Goal: Information Seeking & Learning: Learn about a topic

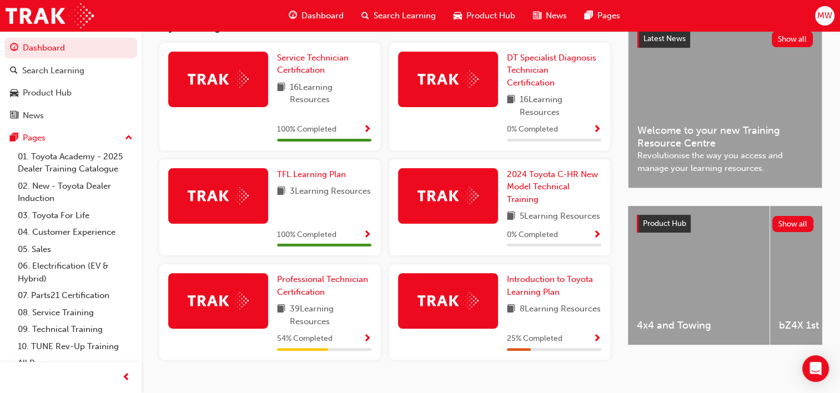
scroll to position [298, 0]
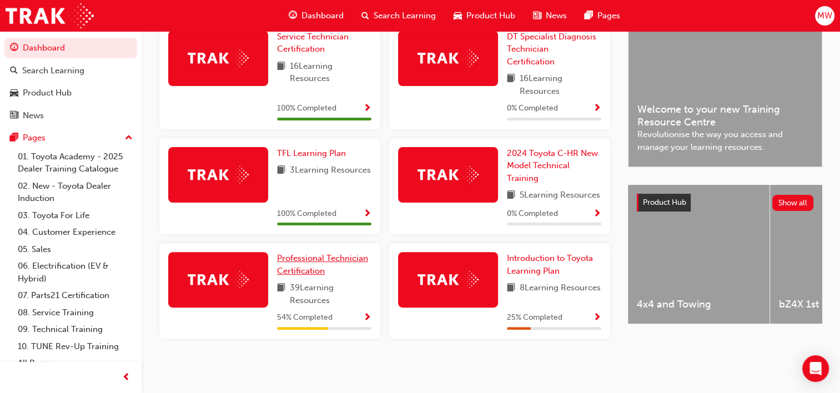
click at [351, 260] on span "Professional Technician Certification" at bounding box center [322, 264] width 91 height 23
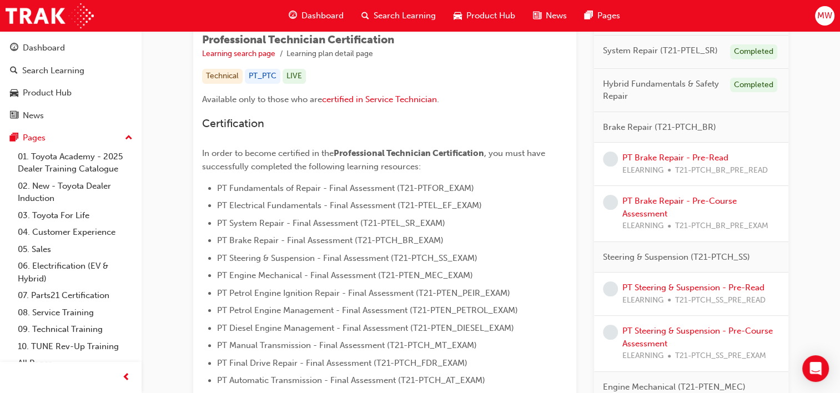
scroll to position [195, 0]
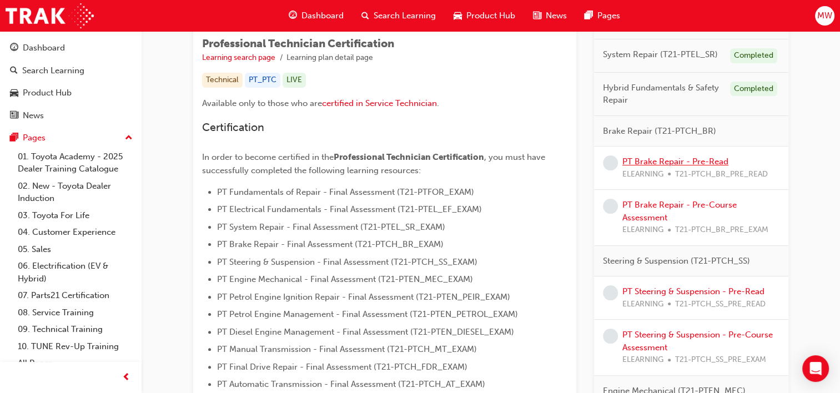
click at [689, 157] on link "PT Brake Repair - Pre-Read" at bounding box center [675, 162] width 106 height 10
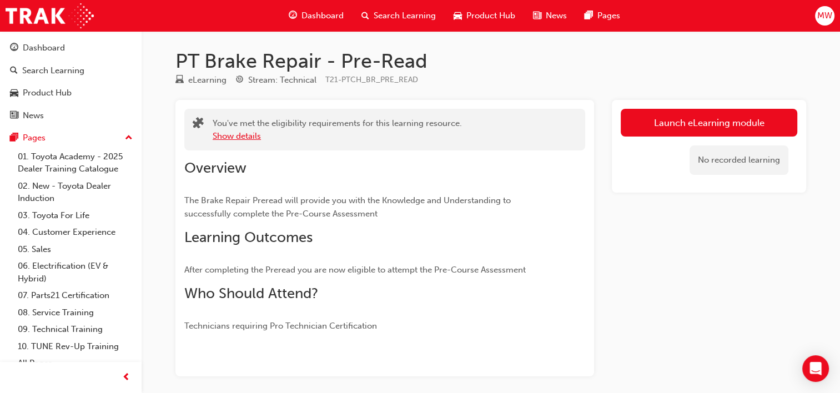
click at [252, 137] on button "Show details" at bounding box center [237, 136] width 48 height 13
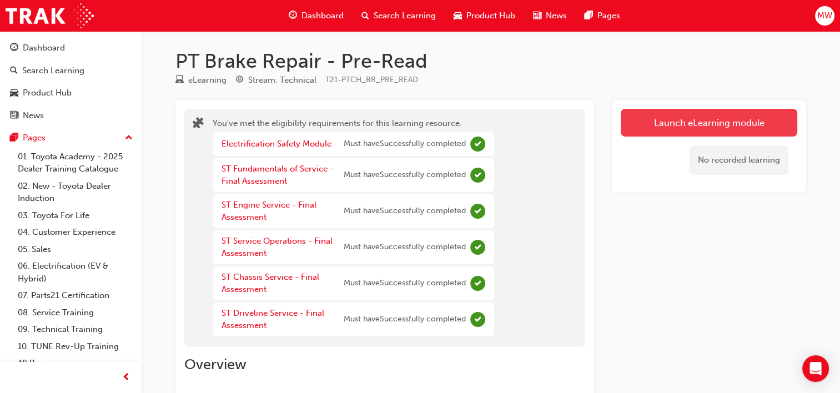
click at [668, 118] on link "Launch eLearning module" at bounding box center [709, 123] width 177 height 28
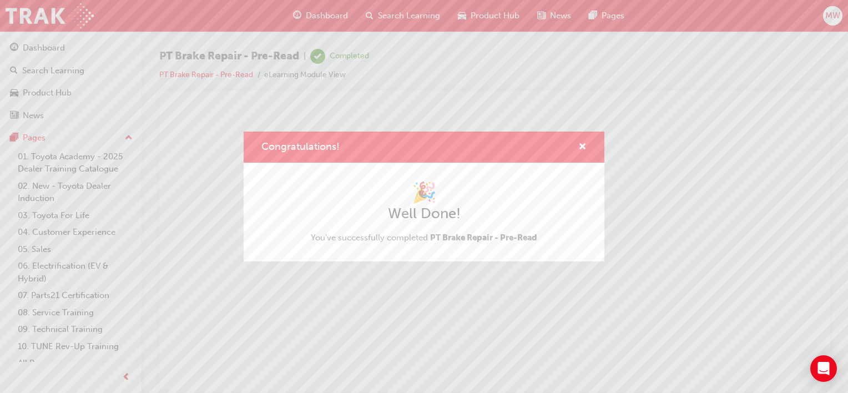
click at [584, 156] on div "Congratulations!" at bounding box center [424, 148] width 361 height 32
click at [584, 144] on span "cross-icon" at bounding box center [582, 148] width 8 height 10
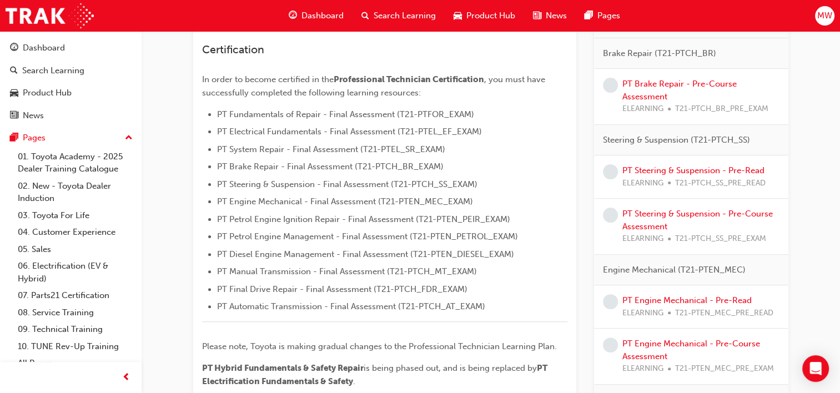
scroll to position [155, 0]
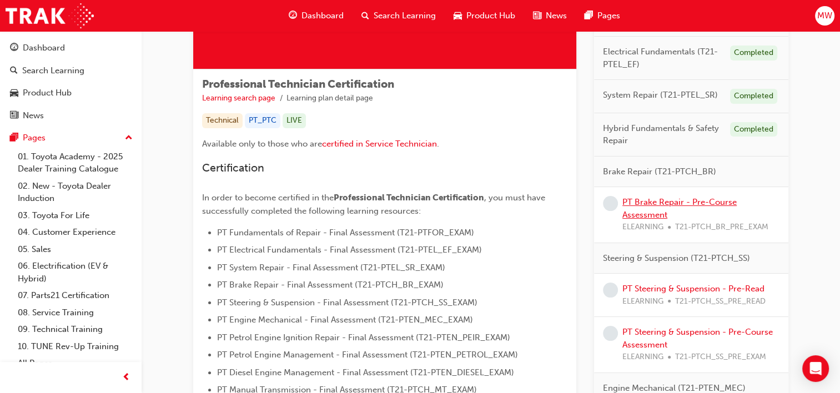
click at [642, 209] on link "PT Brake Repair - Pre-Course Assessment" at bounding box center [679, 208] width 114 height 23
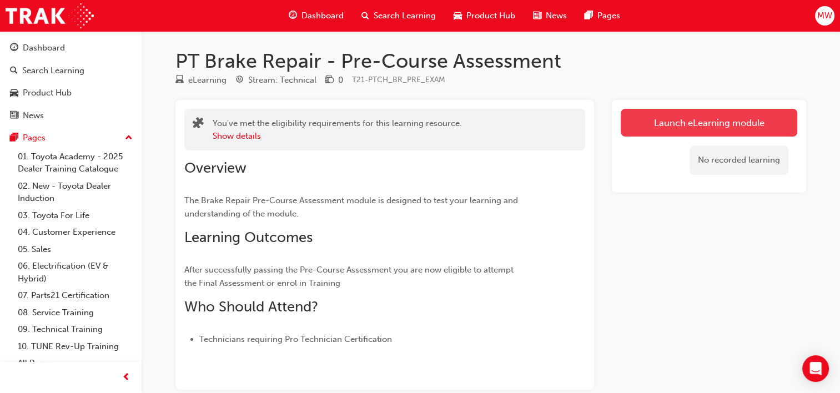
click at [689, 124] on link "Launch eLearning module" at bounding box center [709, 123] width 177 height 28
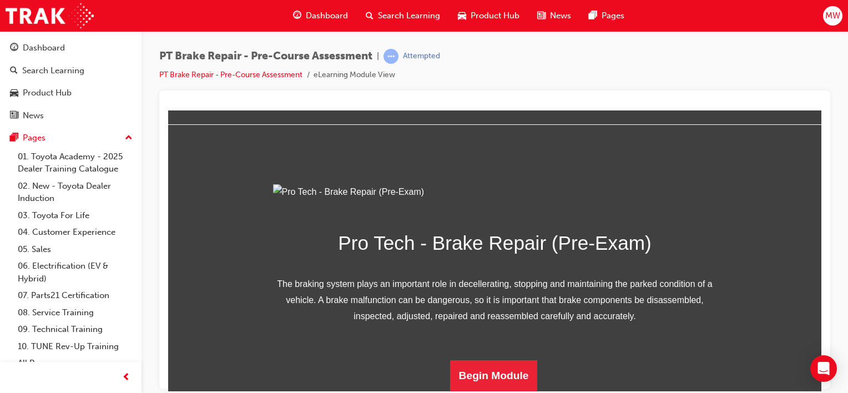
scroll to position [152, 0]
click at [473, 367] on button "Begin Module" at bounding box center [494, 375] width 88 height 31
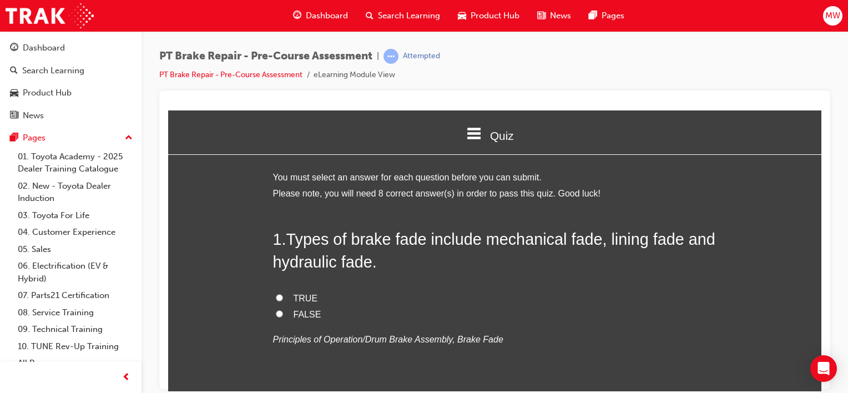
click at [306, 297] on span "TRUE" at bounding box center [306, 297] width 24 height 9
click at [283, 297] on input "TRUE" at bounding box center [279, 297] width 7 height 7
radio input "true"
click at [306, 297] on span "TRUE" at bounding box center [306, 297] width 24 height 9
click at [283, 297] on input "TRUE" at bounding box center [279, 297] width 7 height 7
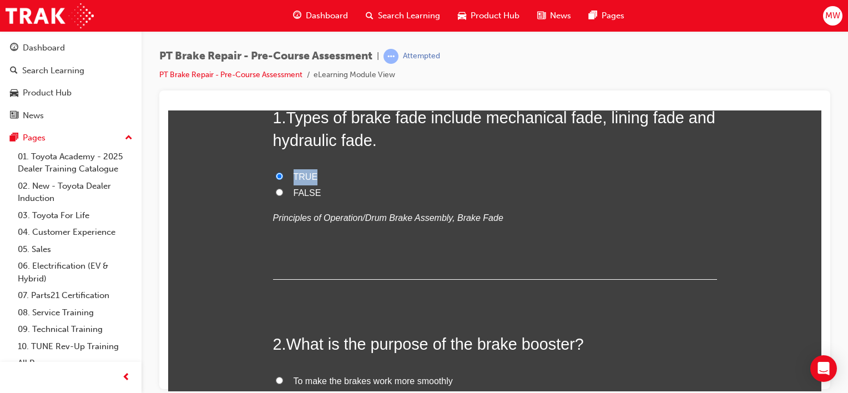
scroll to position [133, 0]
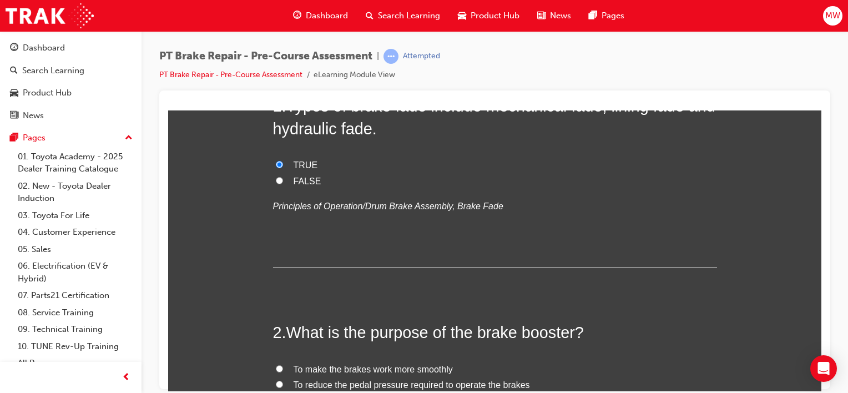
click at [580, 255] on div "1 . Types of brake fade include mechanical fade, lining fade and hydraulic fade…" at bounding box center [495, 180] width 444 height 173
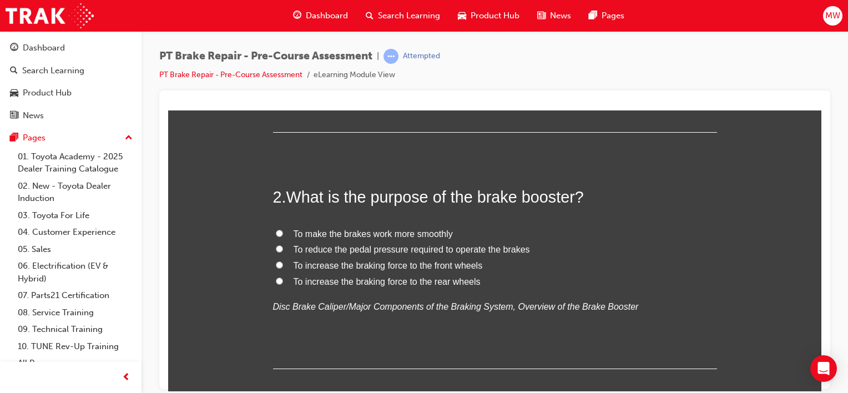
scroll to position [273, 0]
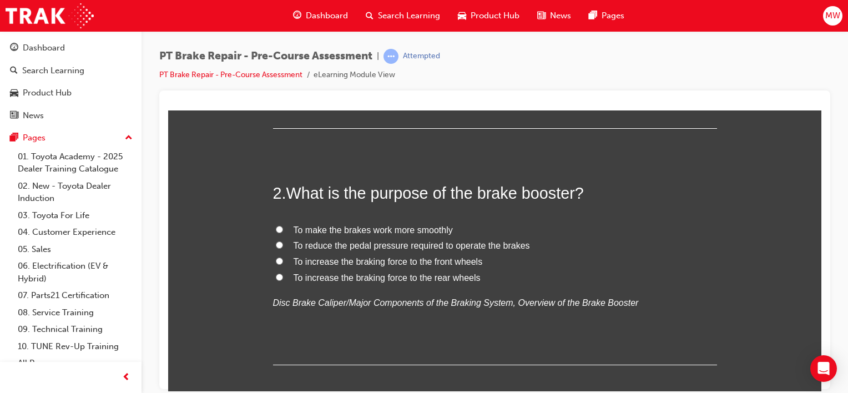
click at [351, 248] on span "To reduce the pedal pressure required to operate the brakes" at bounding box center [412, 244] width 236 height 9
click at [283, 248] on input "To reduce the pedal pressure required to operate the brakes" at bounding box center [279, 244] width 7 height 7
radio input "true"
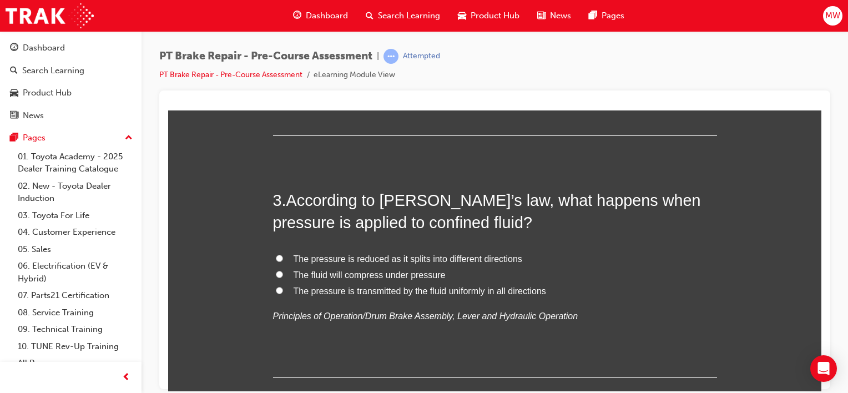
scroll to position [503, 0]
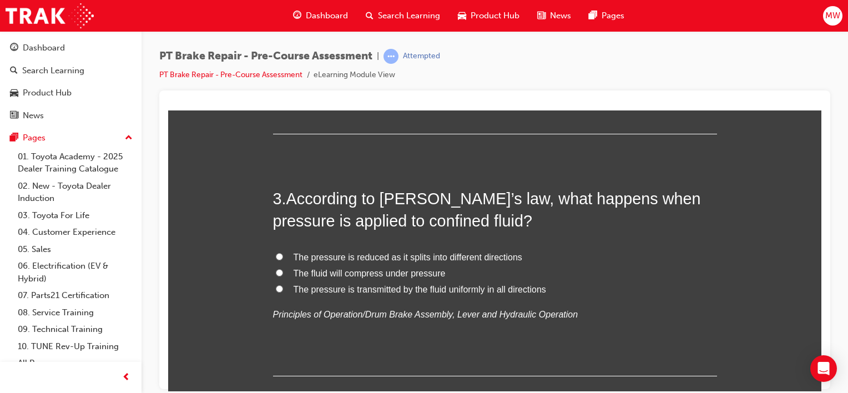
click at [477, 290] on span "The pressure is transmitted by the fluid uniformly in all directions" at bounding box center [420, 288] width 253 height 9
click at [283, 290] on input "The pressure is transmitted by the fluid uniformly in all directions" at bounding box center [279, 288] width 7 height 7
radio input "true"
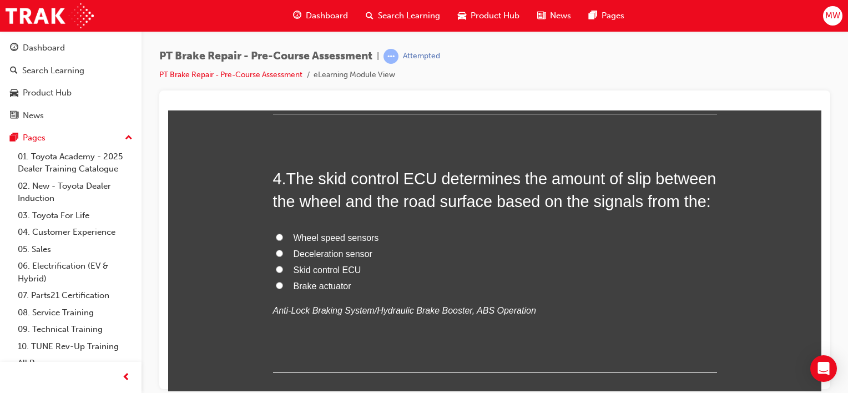
scroll to position [776, 0]
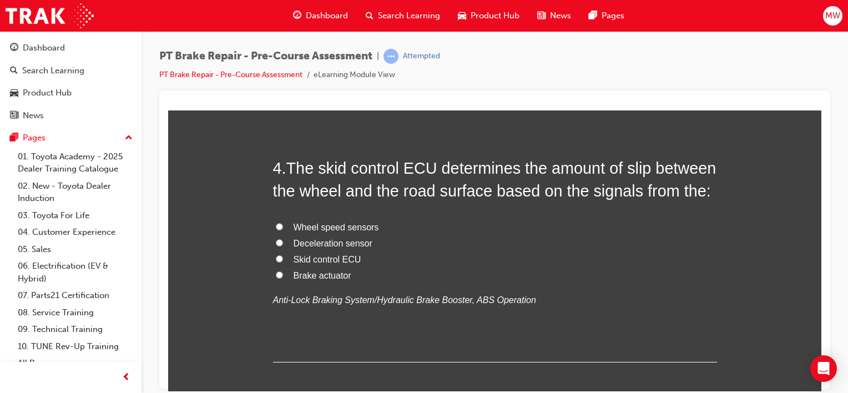
click at [347, 224] on span "Wheel speed sensors" at bounding box center [336, 226] width 85 height 9
click at [283, 224] on input "Wheel speed sensors" at bounding box center [279, 226] width 7 height 7
radio input "true"
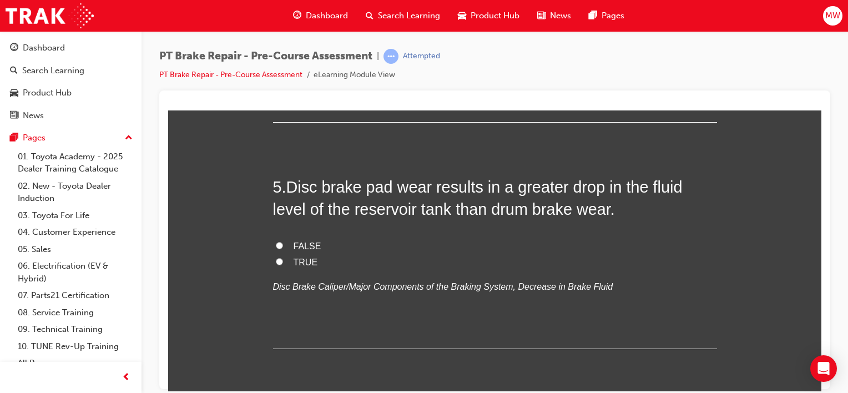
scroll to position [1018, 0]
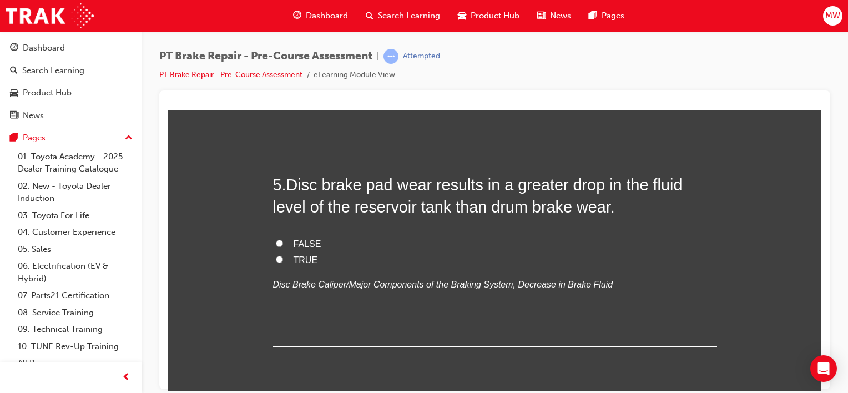
click at [294, 259] on span "TRUE" at bounding box center [306, 259] width 24 height 9
click at [283, 259] on input "TRUE" at bounding box center [279, 258] width 7 height 7
radio input "true"
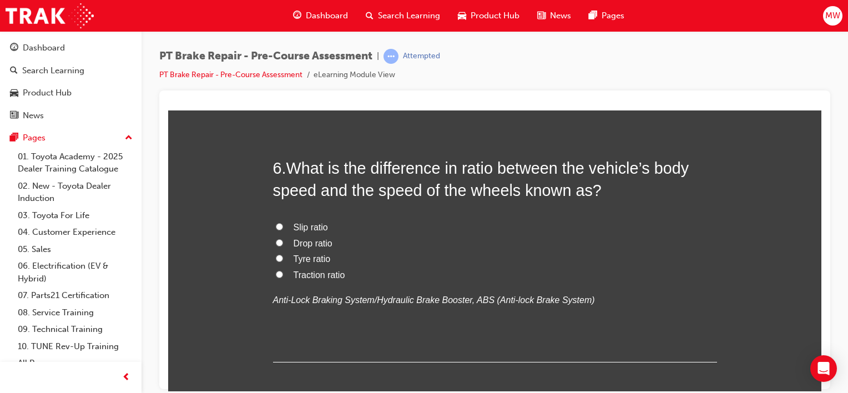
scroll to position [1261, 0]
click at [302, 222] on span "Slip ratio" at bounding box center [311, 226] width 34 height 9
click at [283, 223] on input "Slip ratio" at bounding box center [279, 226] width 7 height 7
radio input "true"
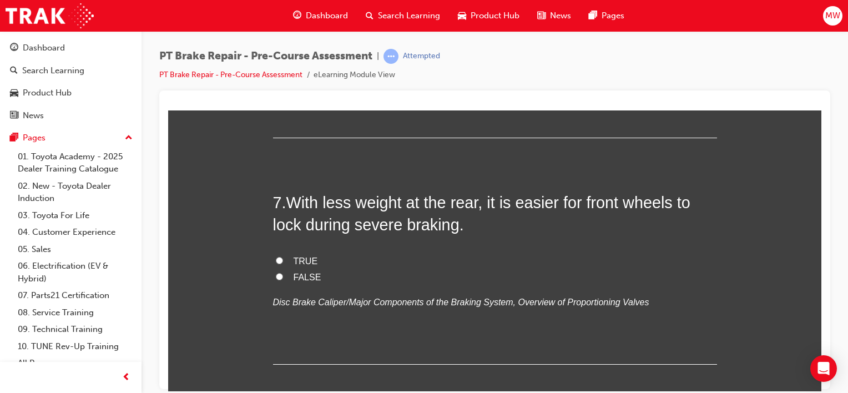
scroll to position [1520, 0]
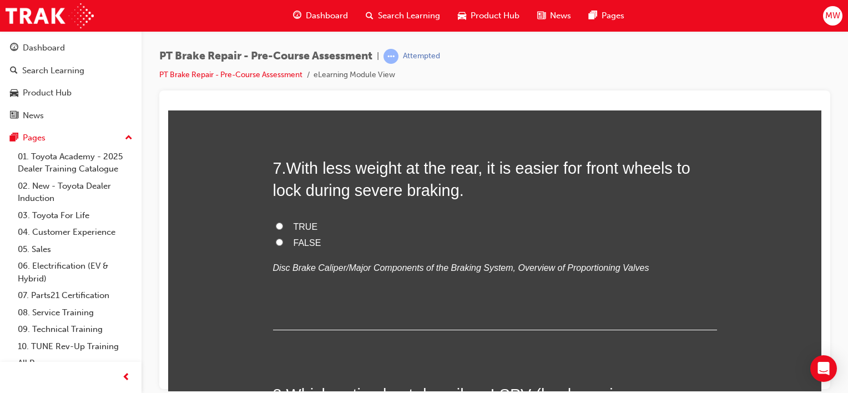
click at [295, 225] on span "TRUE" at bounding box center [306, 225] width 24 height 9
click at [283, 225] on input "TRUE" at bounding box center [279, 225] width 7 height 7
radio input "true"
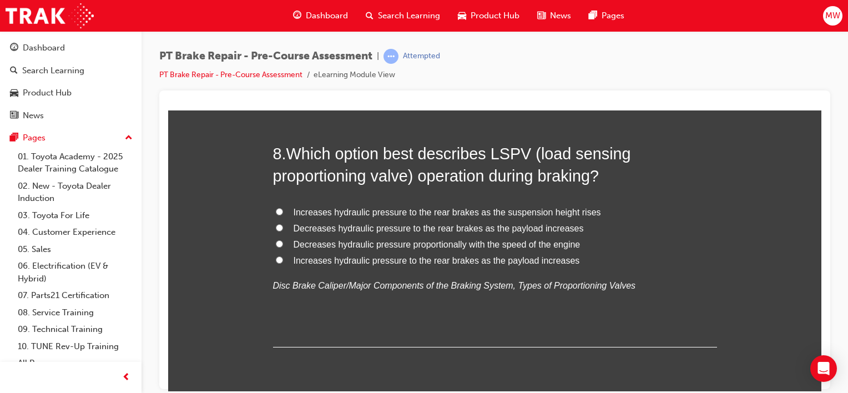
scroll to position [1762, 0]
click at [426, 261] on span "Increases hydraulic pressure to the rear brakes as the payload increases" at bounding box center [437, 258] width 286 height 9
click at [283, 261] on input "Increases hydraulic pressure to the rear brakes as the payload increases" at bounding box center [279, 258] width 7 height 7
radio input "true"
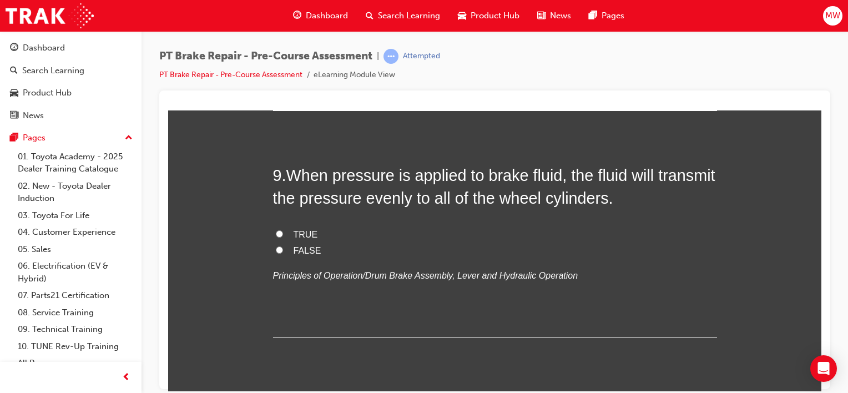
scroll to position [2001, 0]
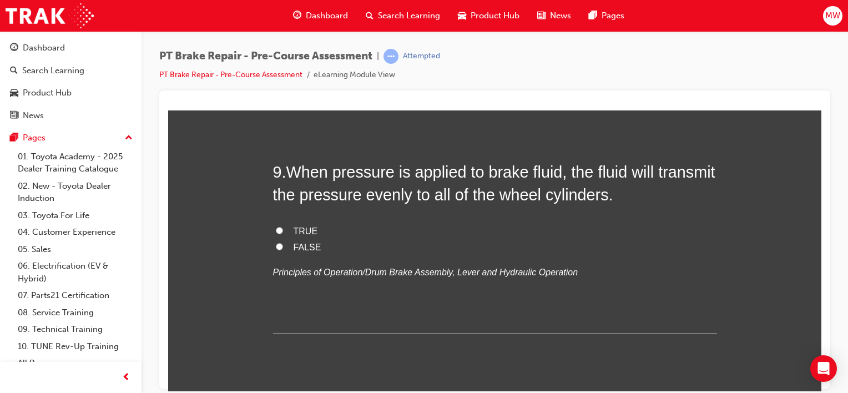
click at [303, 230] on span "TRUE" at bounding box center [306, 230] width 24 height 9
click at [283, 230] on input "TRUE" at bounding box center [279, 229] width 7 height 7
radio input "true"
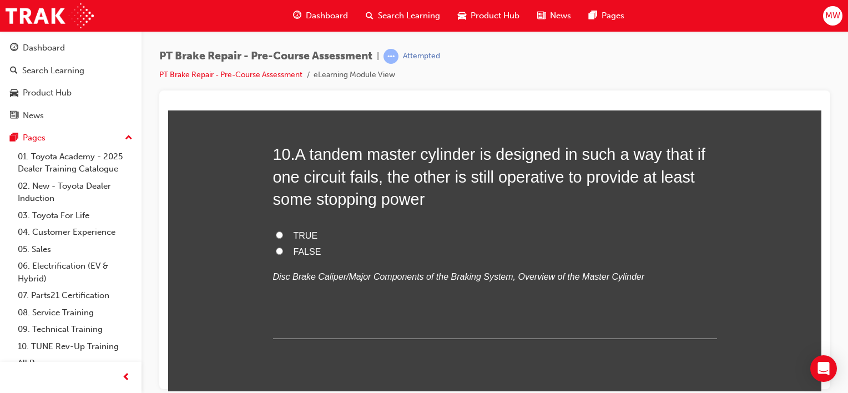
scroll to position [2247, 0]
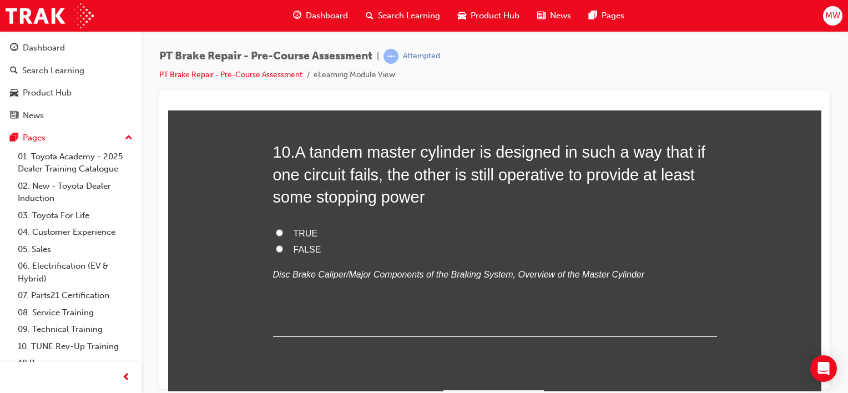
click at [308, 229] on span "TRUE" at bounding box center [306, 232] width 24 height 9
click at [283, 229] on input "TRUE" at bounding box center [279, 232] width 7 height 7
radio input "true"
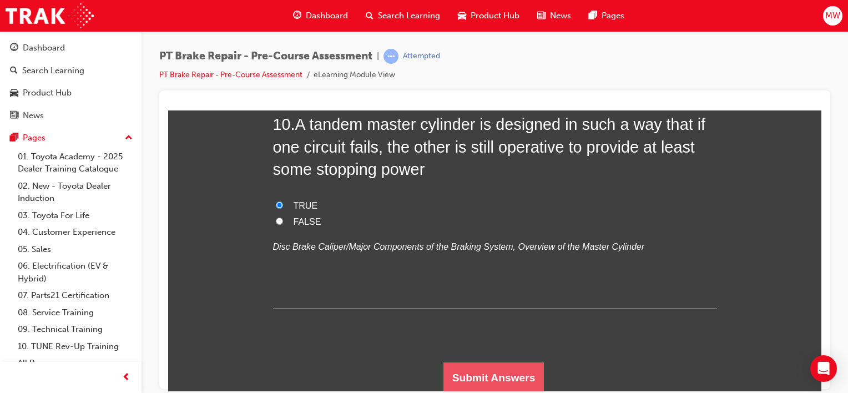
click at [483, 370] on button "Submit Answers" at bounding box center [494, 377] width 101 height 31
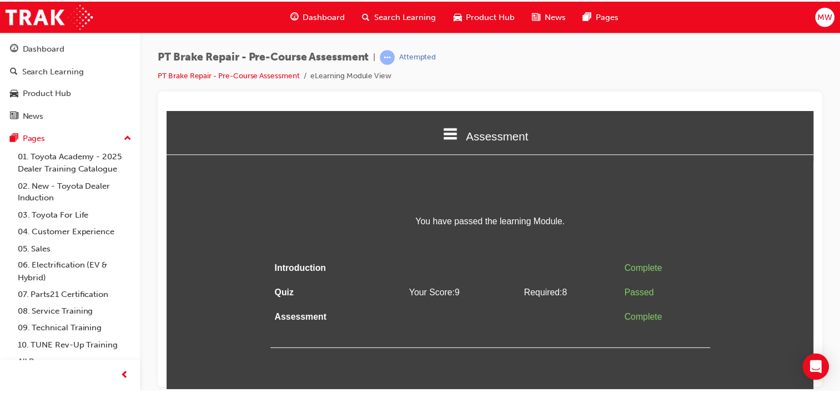
scroll to position [0, 0]
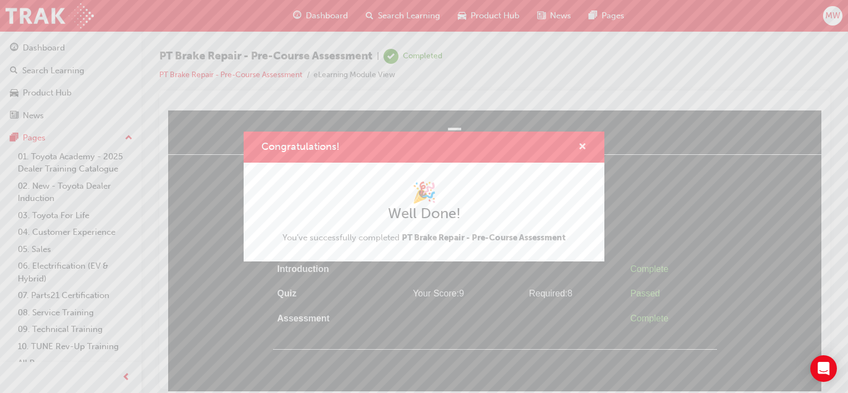
click at [583, 143] on span "cross-icon" at bounding box center [582, 148] width 8 height 10
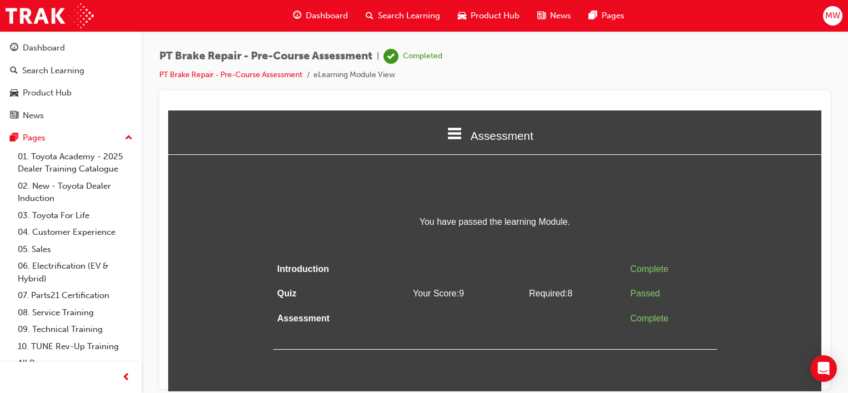
click at [313, 12] on span "Dashboard" at bounding box center [327, 15] width 42 height 13
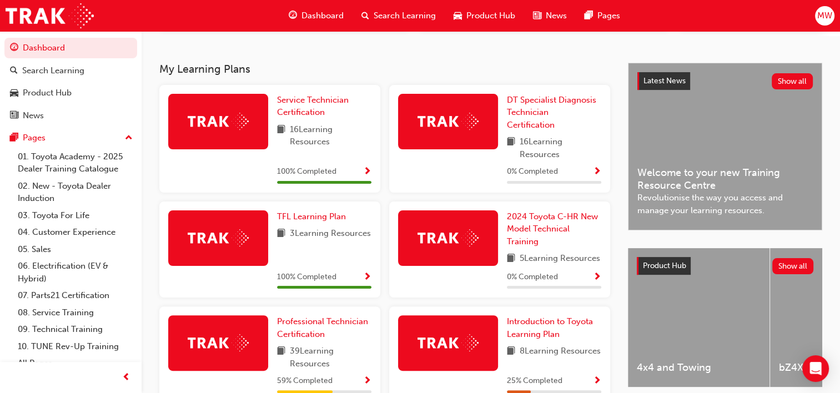
scroll to position [298, 0]
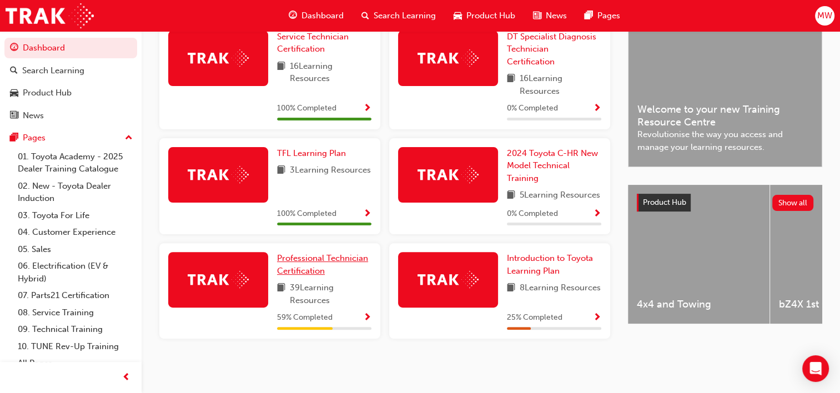
click at [332, 269] on link "Professional Technician Certification" at bounding box center [324, 264] width 94 height 25
